Goal: Communication & Community: Answer question/provide support

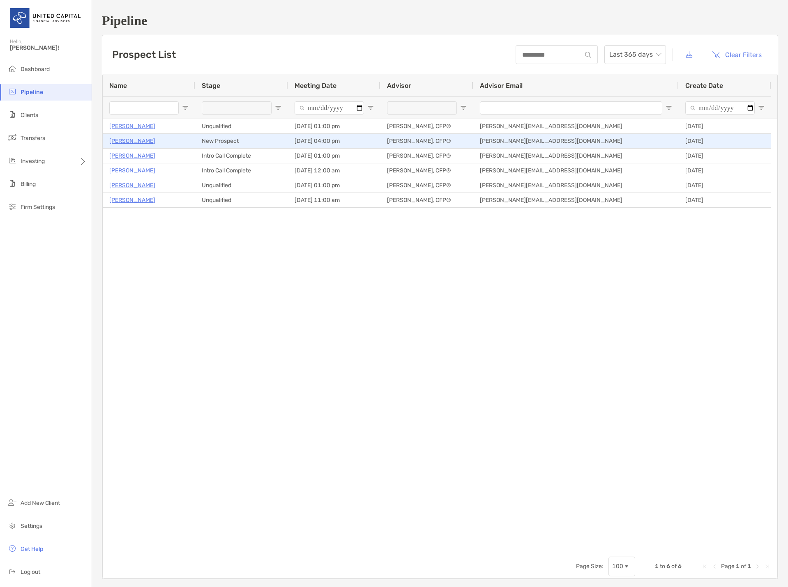
click at [126, 139] on p "Pete Ford" at bounding box center [132, 141] width 46 height 10
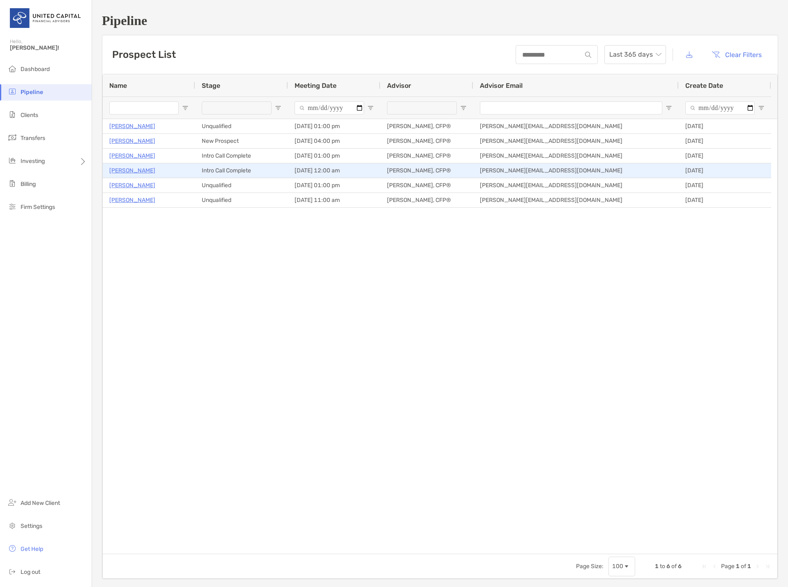
click at [127, 169] on p "[PERSON_NAME]" at bounding box center [132, 171] width 46 height 10
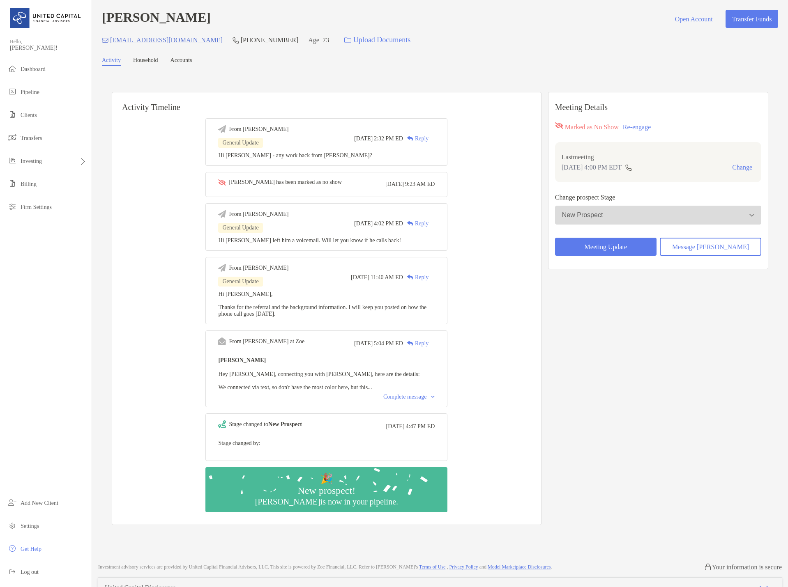
click at [409, 400] on div "Complete message" at bounding box center [408, 397] width 51 height 7
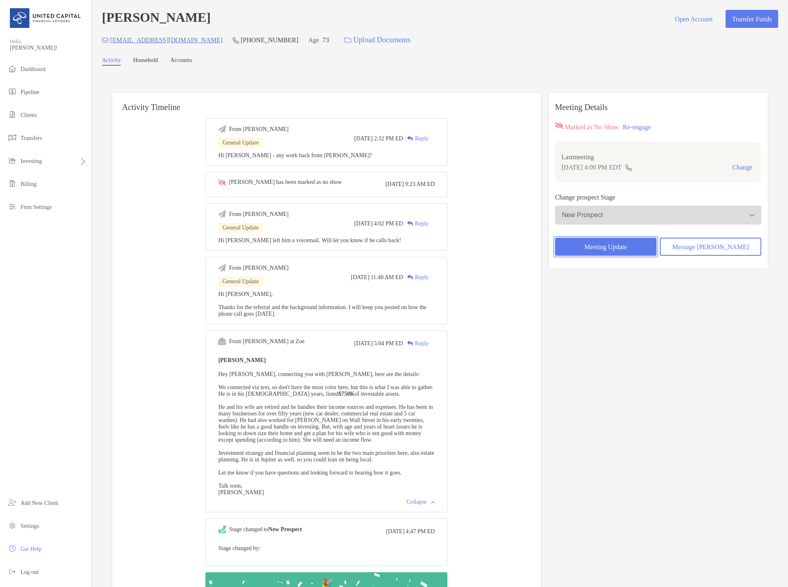
click at [608, 251] on button "Meeting Update" at bounding box center [605, 247] width 101 height 18
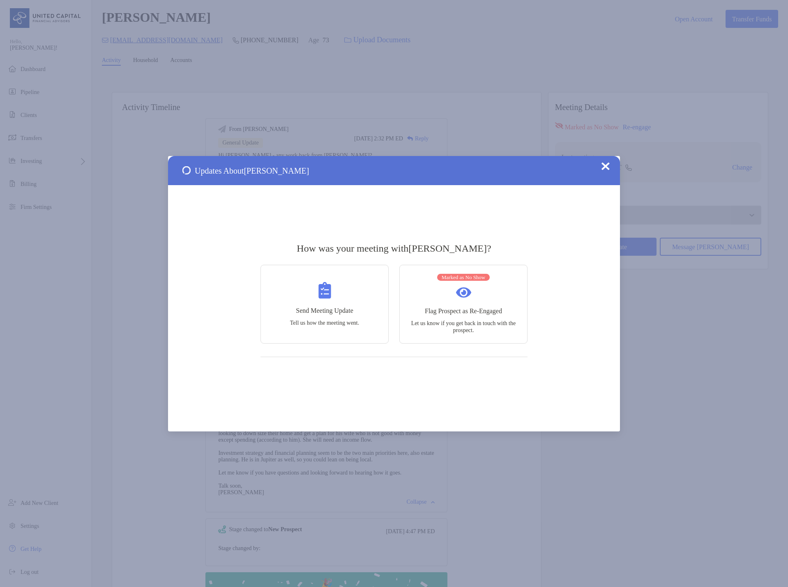
click at [607, 165] on img at bounding box center [605, 166] width 8 height 8
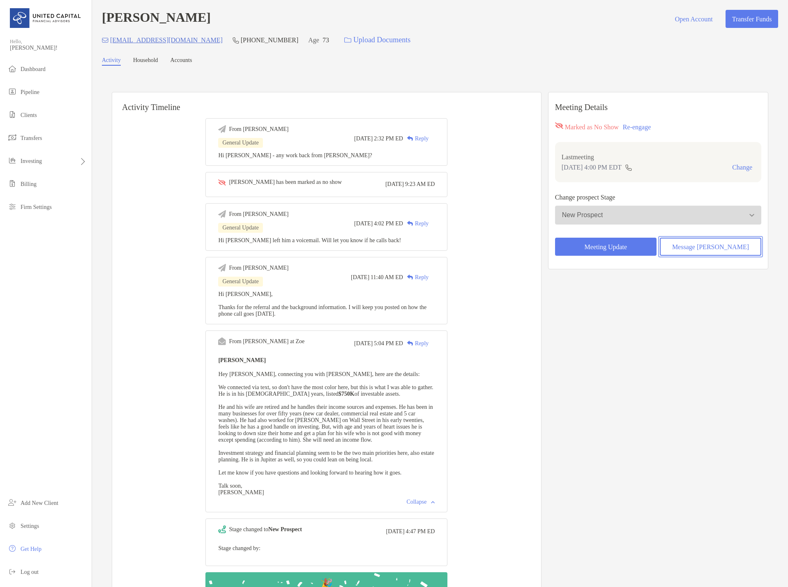
click at [698, 250] on button "Message [PERSON_NAME]" at bounding box center [710, 247] width 101 height 18
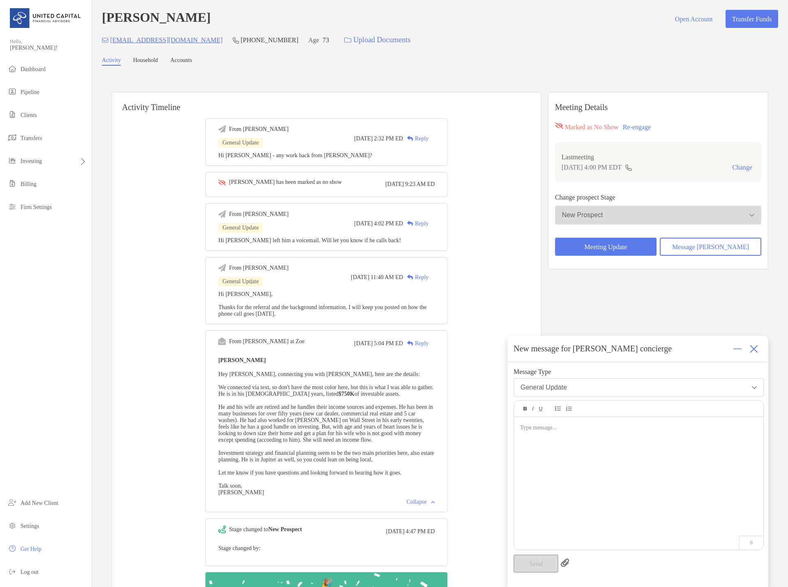
click at [562, 443] on div at bounding box center [638, 479] width 249 height 124
click at [530, 560] on button "Send" at bounding box center [535, 564] width 45 height 18
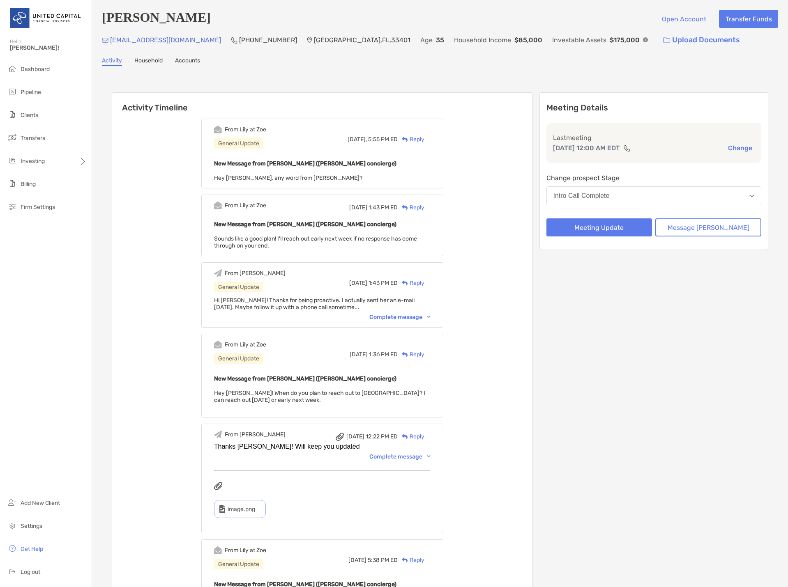
click at [424, 140] on div "Reply" at bounding box center [411, 139] width 27 height 9
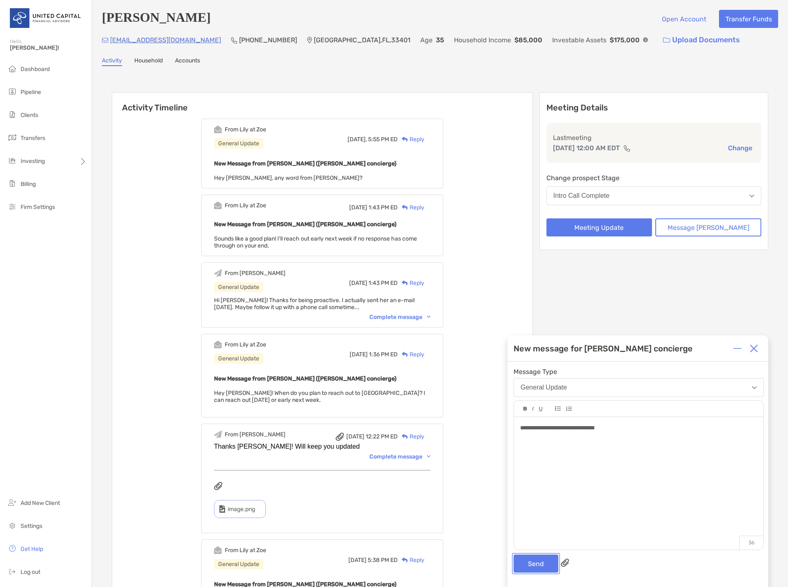
click at [537, 570] on button "Send" at bounding box center [535, 564] width 45 height 18
